Goal: Task Accomplishment & Management: Manage account settings

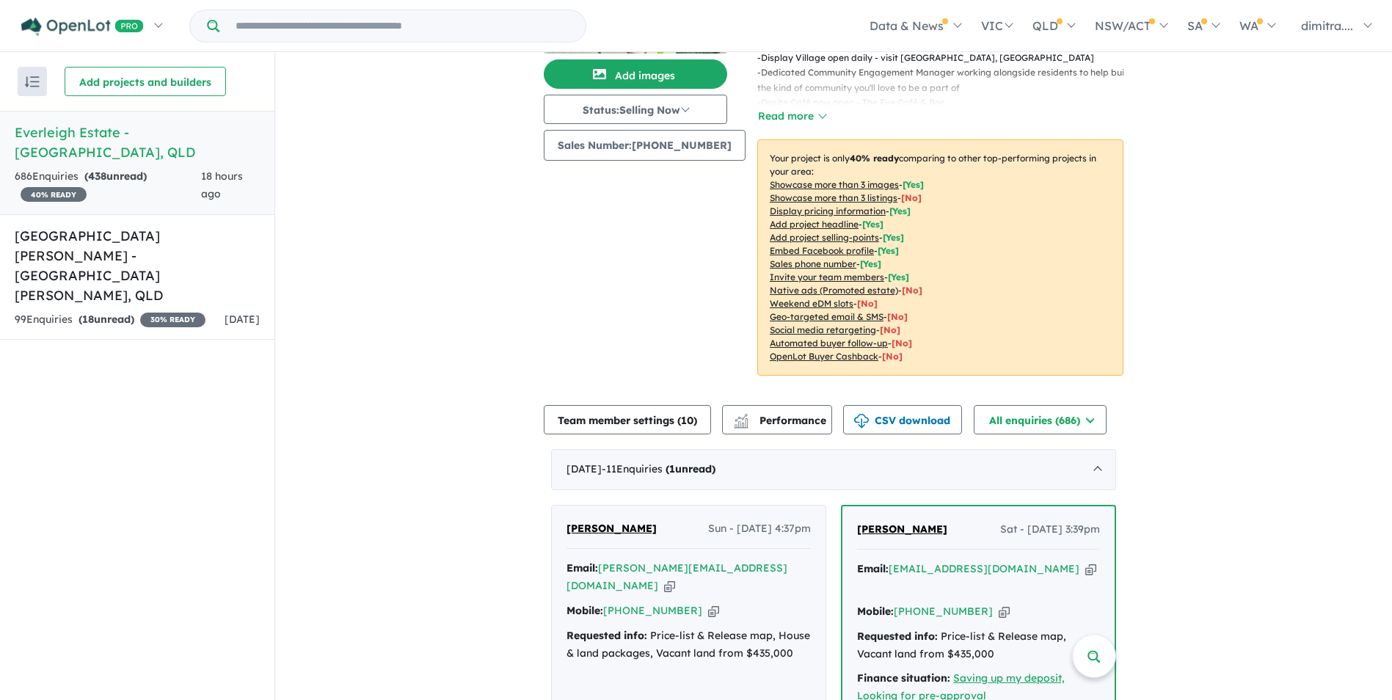
scroll to position [446, 0]
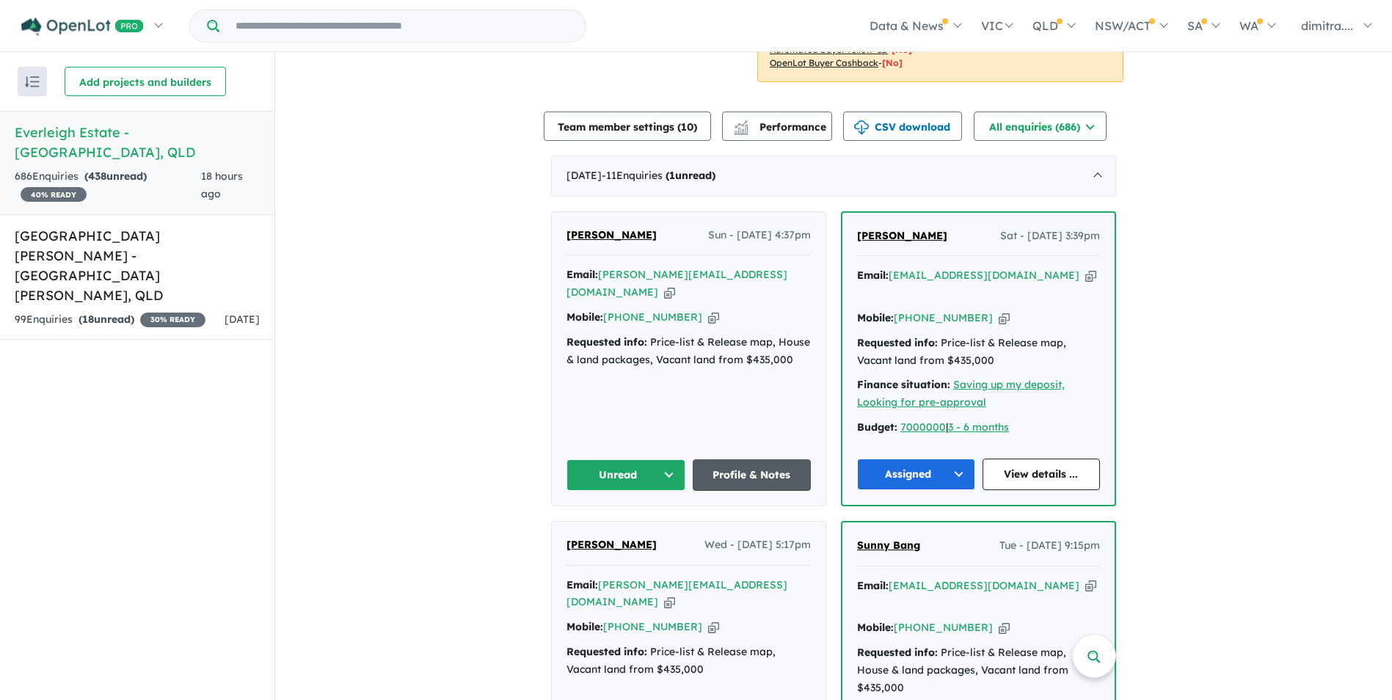
click at [750, 459] on link "Profile & Notes" at bounding box center [752, 475] width 119 height 32
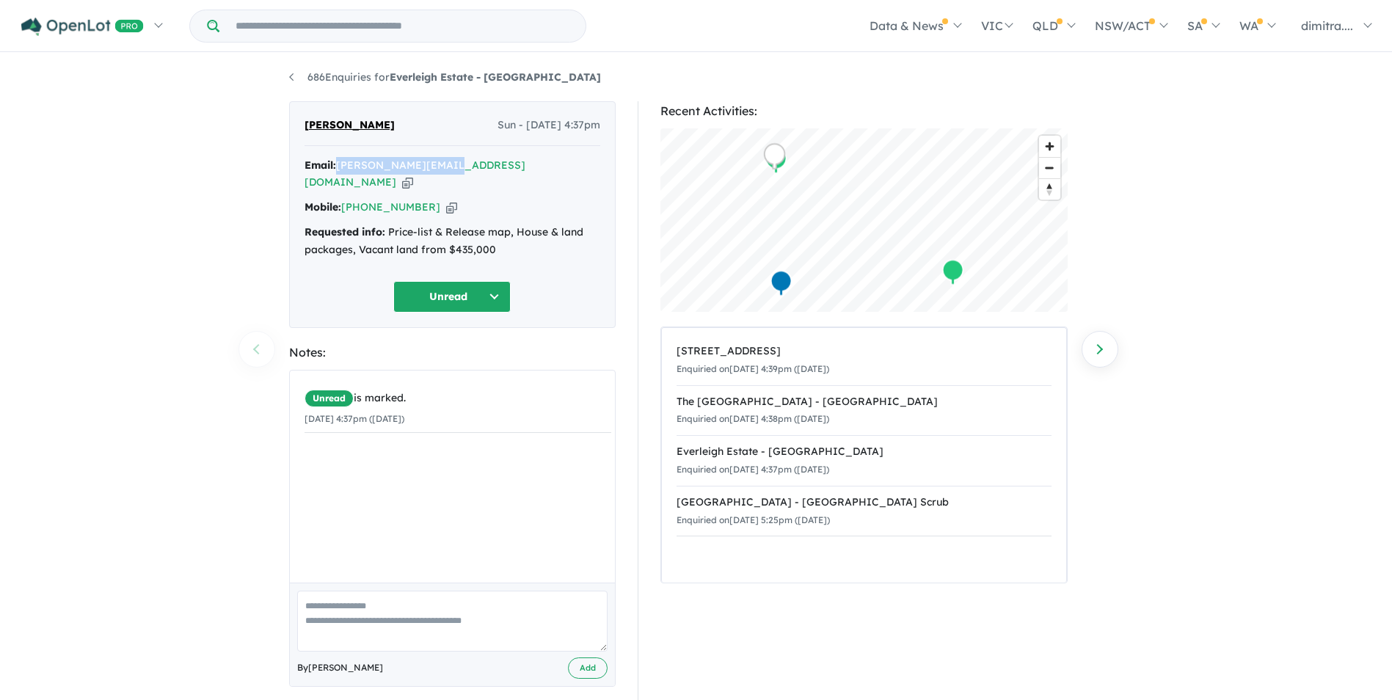
drag, startPoint x: 450, startPoint y: 163, endPoint x: 339, endPoint y: 162, distance: 110.8
click at [339, 162] on div "Email: brad.91@hotmail.com Copied!" at bounding box center [453, 174] width 296 height 35
drag, startPoint x: 339, startPoint y: 162, endPoint x: 362, endPoint y: 161, distance: 22.8
copy a%20Everleigh%20Estate%20-%20Greenbank"] "[PERSON_NAME][EMAIL_ADDRESS][DOMAIN_NAME]"
drag, startPoint x: 427, startPoint y: 184, endPoint x: 345, endPoint y: 190, distance: 82.4
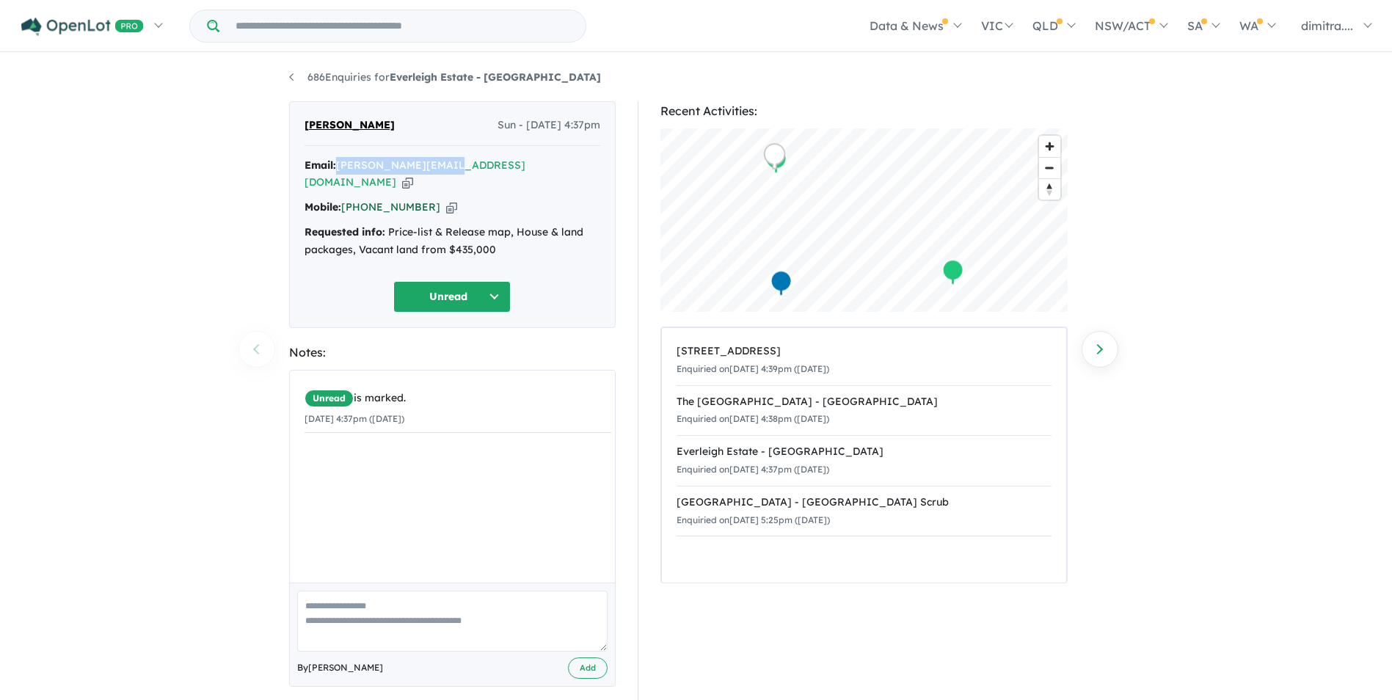
click at [345, 199] on div "Mobile: +61 412 402 279 Copied!" at bounding box center [453, 208] width 296 height 18
drag, startPoint x: 345, startPoint y: 190, endPoint x: 359, endPoint y: 189, distance: 14.0
copy link "[PHONE_NUMBER]"
drag, startPoint x: 387, startPoint y: 126, endPoint x: 302, endPoint y: 123, distance: 84.5
click at [302, 123] on div "Bradley Jones Sun - 12/10/2025, 4:37pm Email: brad.91@hotmail.com Copied! Mobil…" at bounding box center [452, 214] width 327 height 227
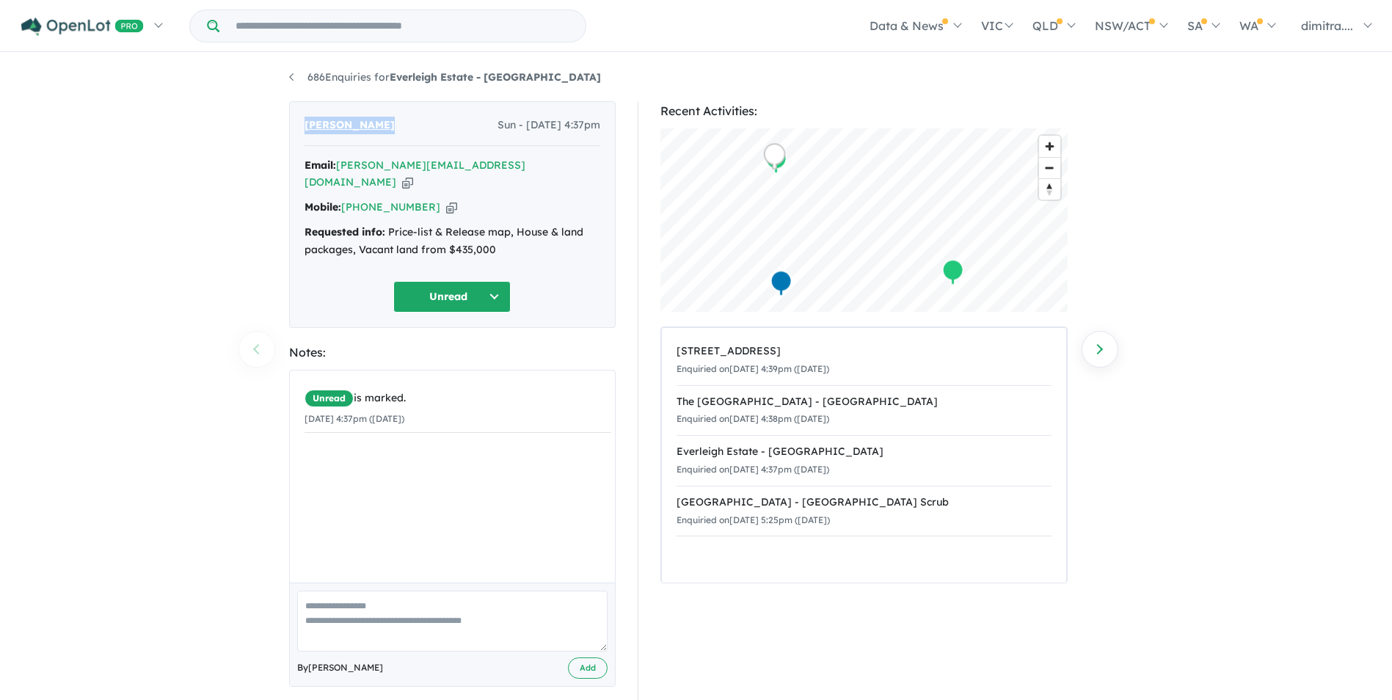
drag, startPoint x: 302, startPoint y: 123, endPoint x: 333, endPoint y: 126, distance: 30.2
copy span "[PERSON_NAME]"
click at [457, 283] on button "Unread" at bounding box center [451, 297] width 117 height 32
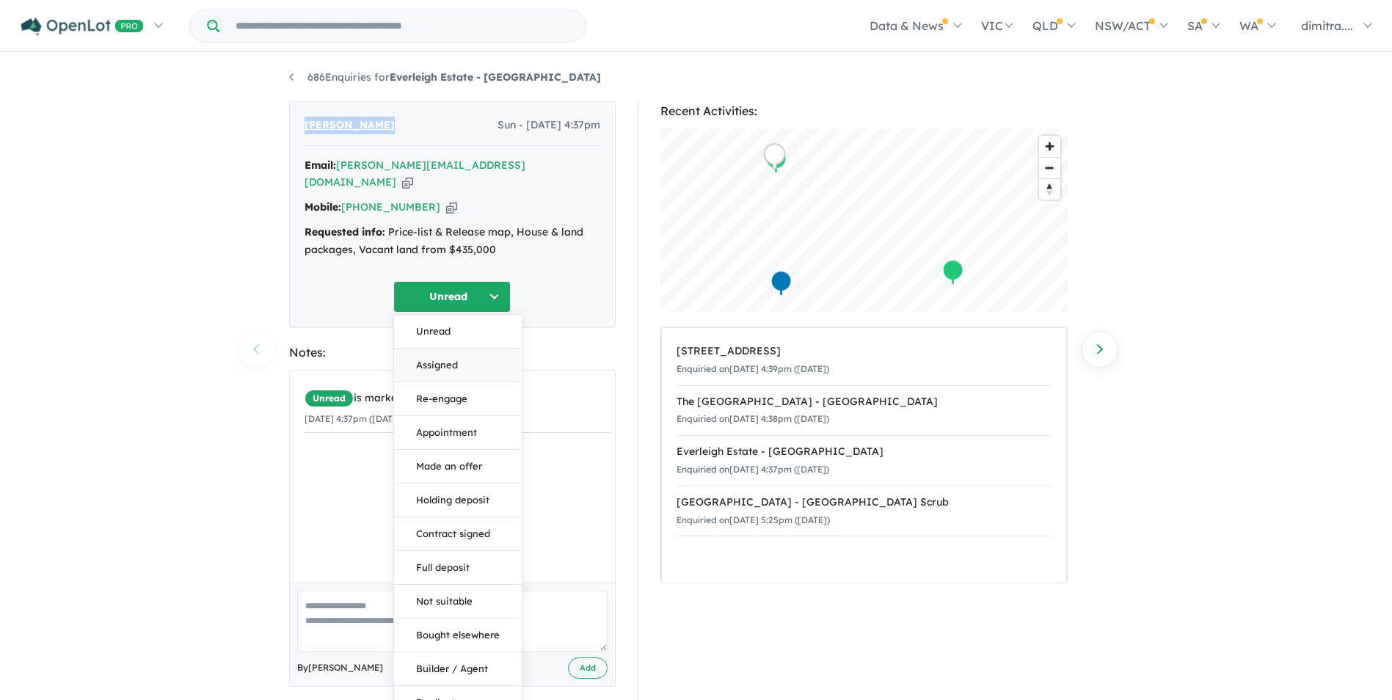
click at [463, 349] on button "Assigned" at bounding box center [458, 366] width 128 height 34
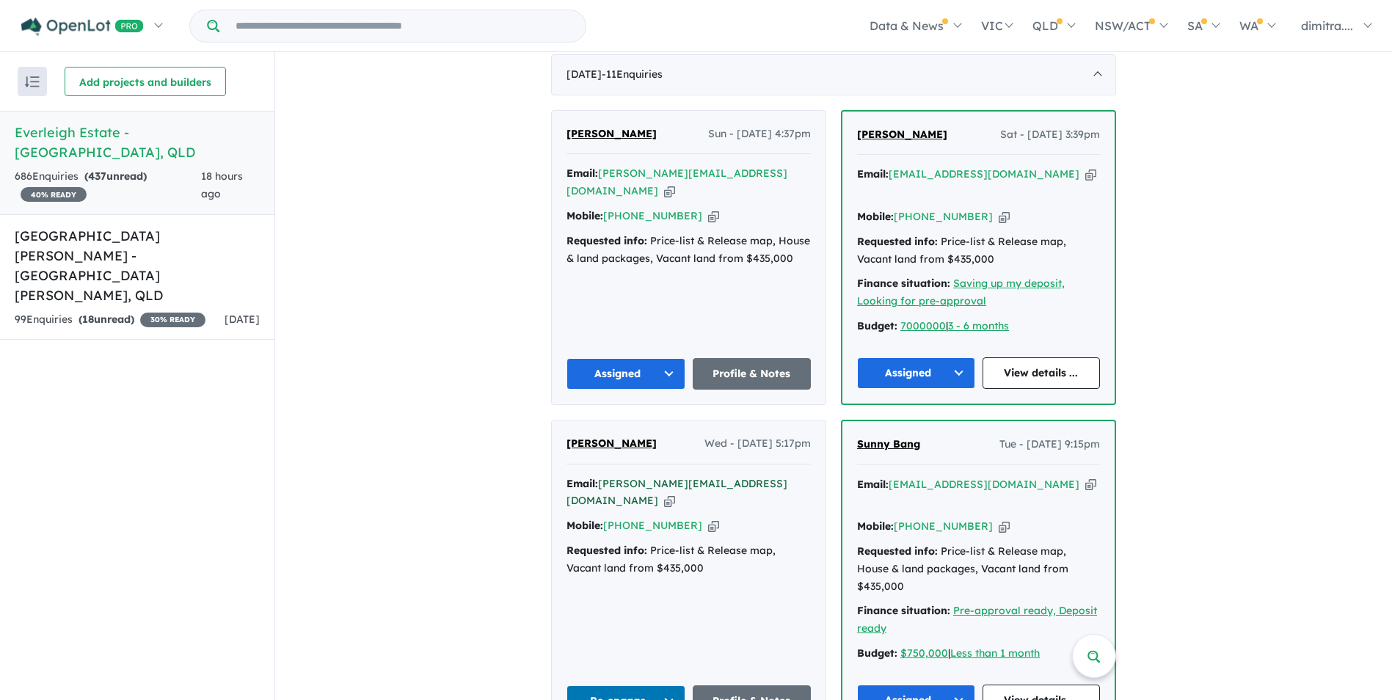
scroll to position [661, 0]
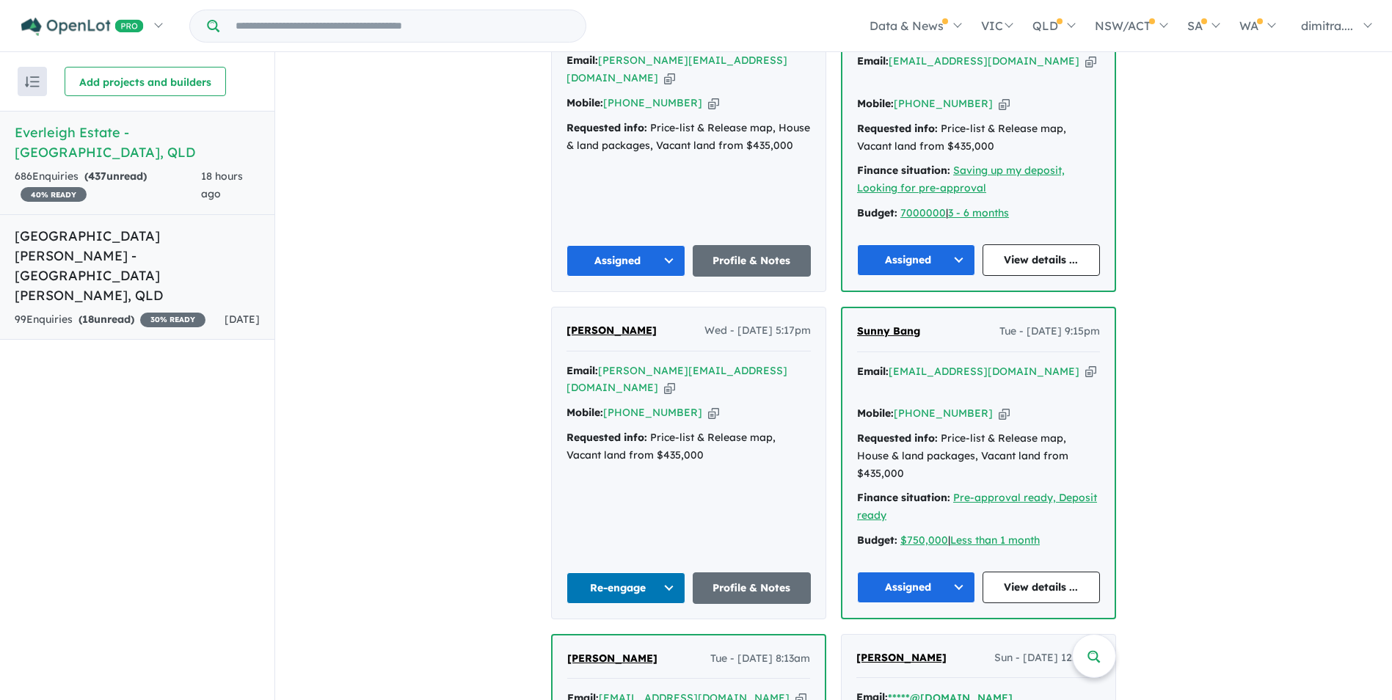
click at [235, 246] on link "Monarch Glen Estate - Monarch Glen , QLD 99 Enquir ies ( 18 unread) 30 % READY …" at bounding box center [137, 277] width 275 height 126
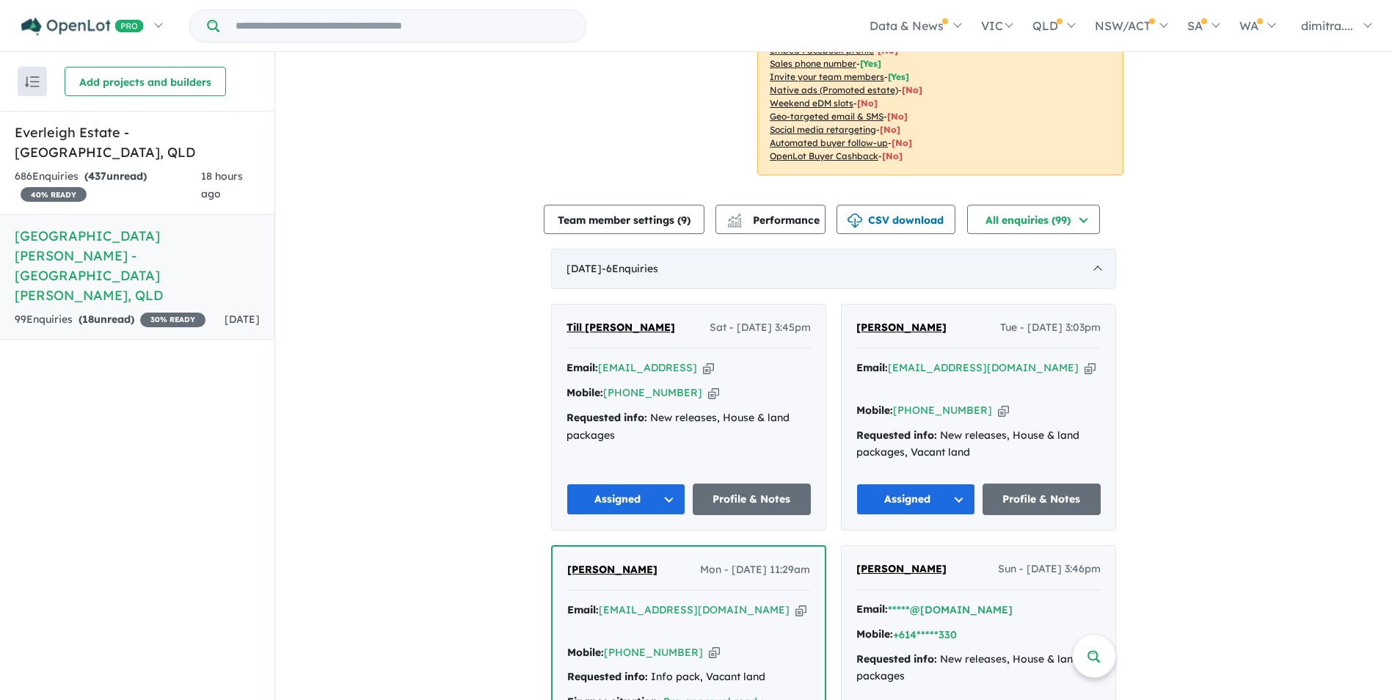
scroll to position [504, 0]
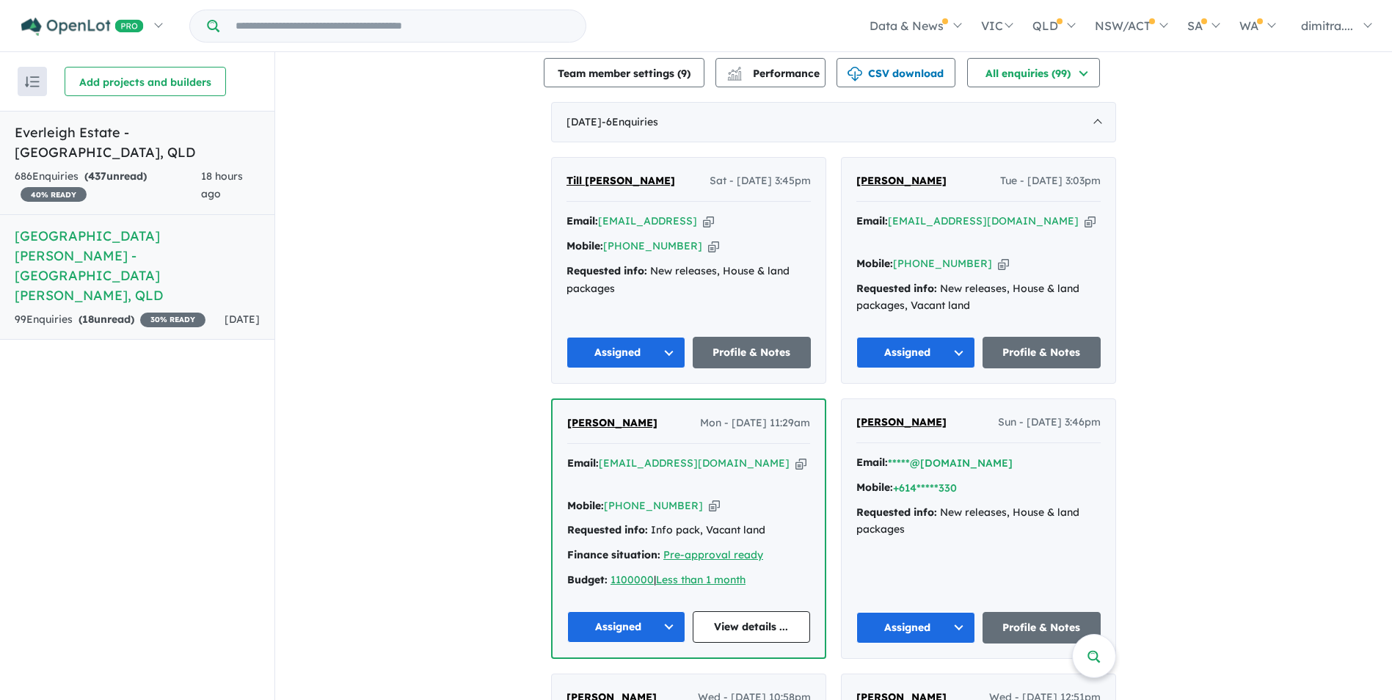
click at [224, 137] on h5 "Everleigh Estate - Greenbank , QLD" at bounding box center [137, 143] width 245 height 40
